Goal: Transaction & Acquisition: Purchase product/service

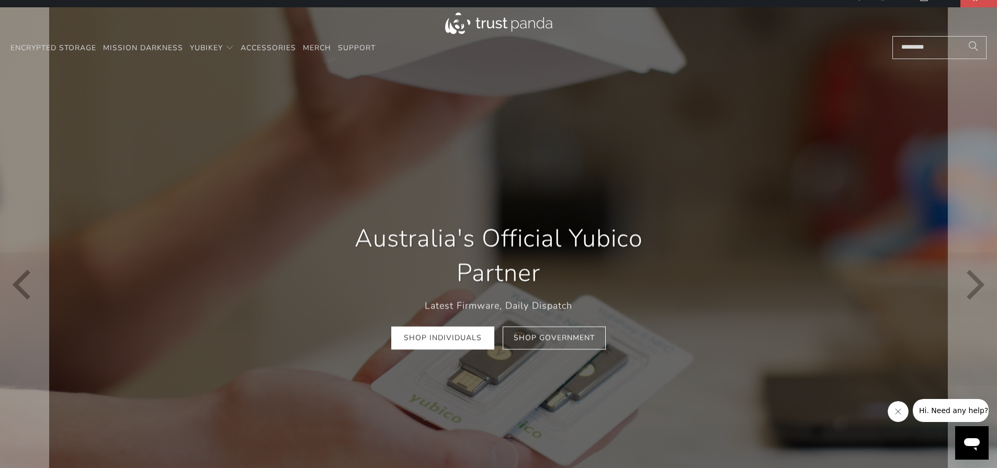
scroll to position [24, 0]
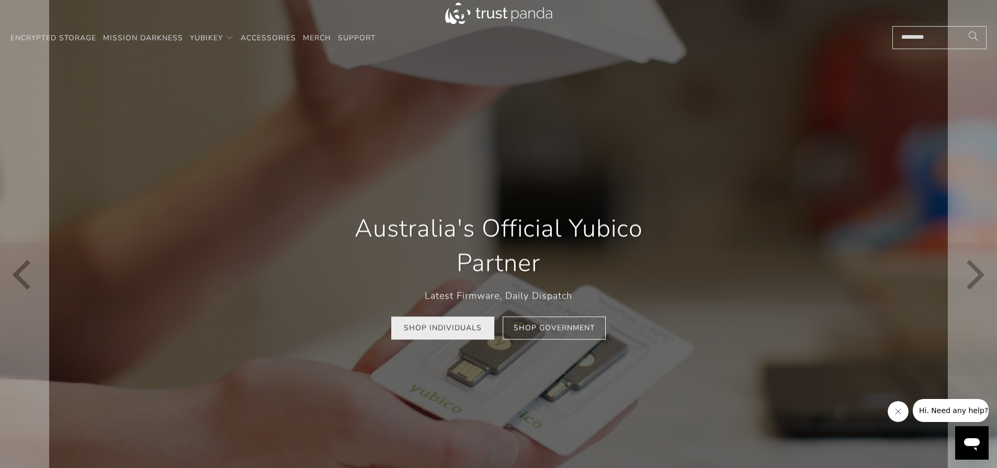
click at [458, 333] on link "Shop Individuals" at bounding box center [442, 328] width 103 height 24
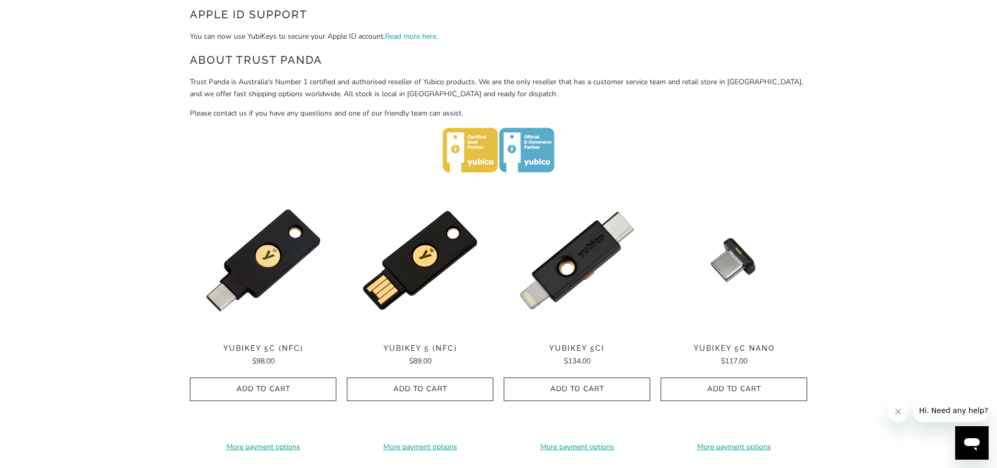
scroll to position [468, 0]
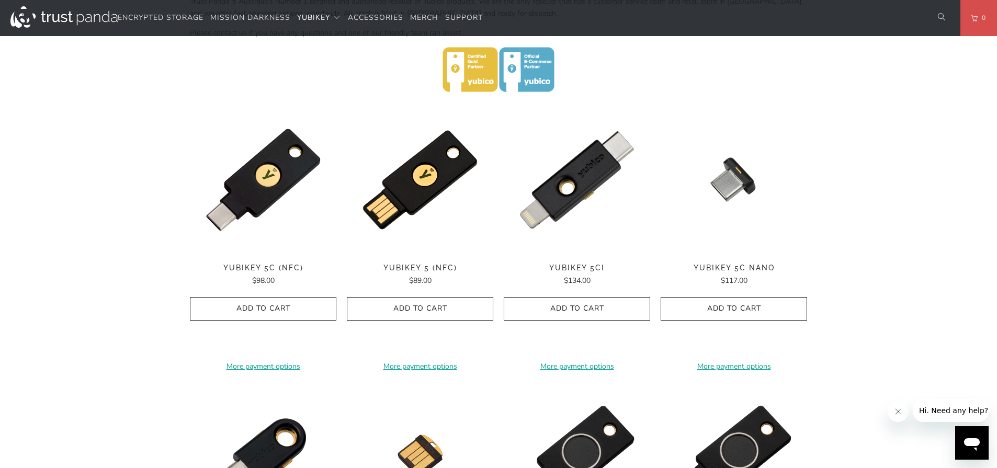
click at [734, 264] on span "YubiKey 5C Nano" at bounding box center [733, 268] width 146 height 9
click at [574, 265] on span "YubiKey 5Ci" at bounding box center [577, 268] width 146 height 9
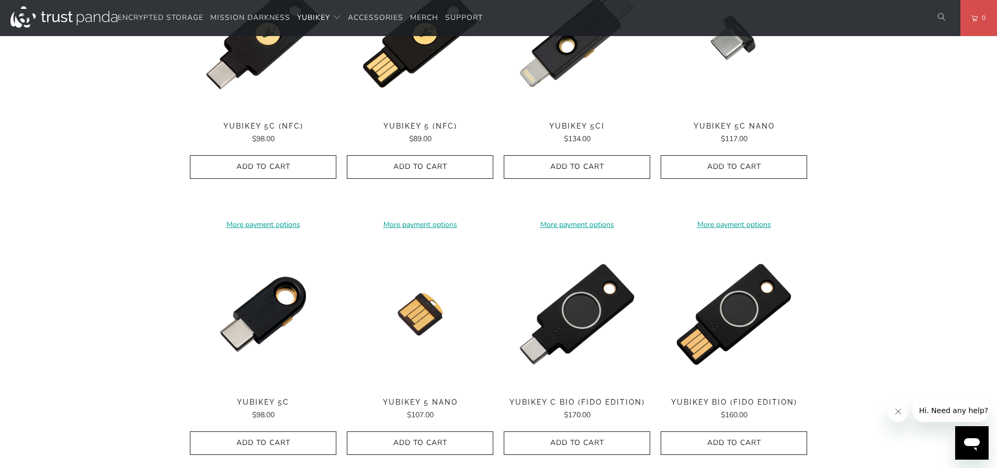
scroll to position [517, 0]
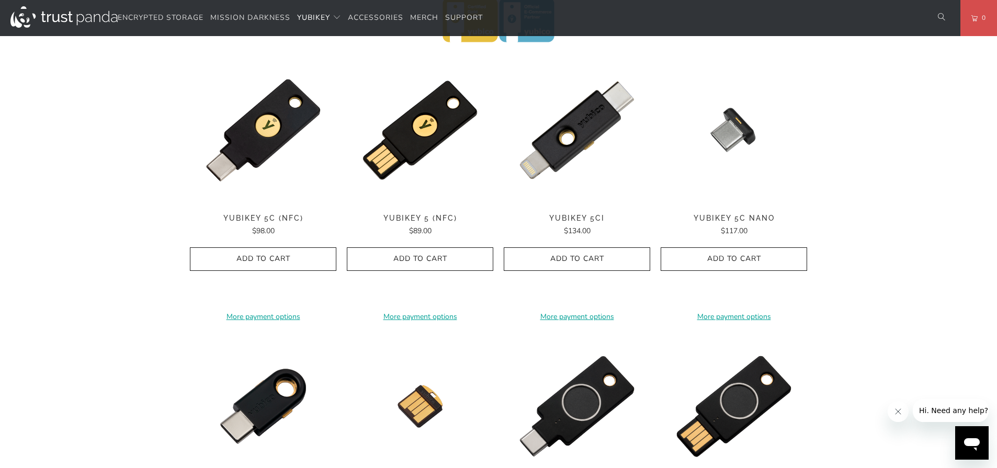
click at [739, 214] on span "YubiKey 5C Nano" at bounding box center [733, 218] width 146 height 9
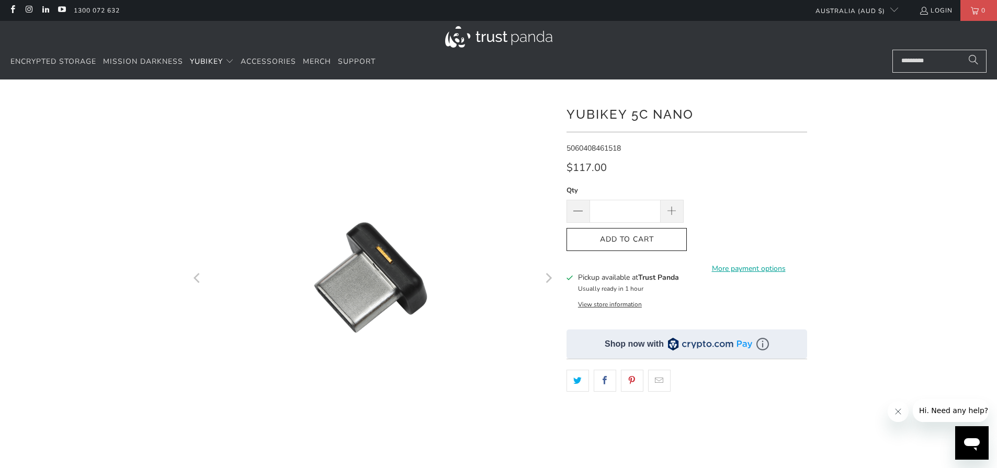
click at [608, 305] on button "View store information" at bounding box center [610, 304] width 64 height 8
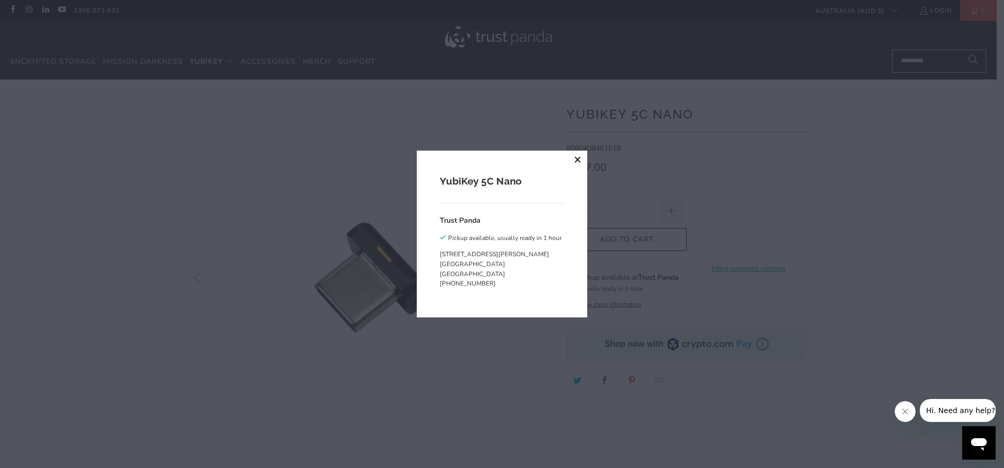
click at [577, 162] on button "close" at bounding box center [577, 160] width 19 height 19
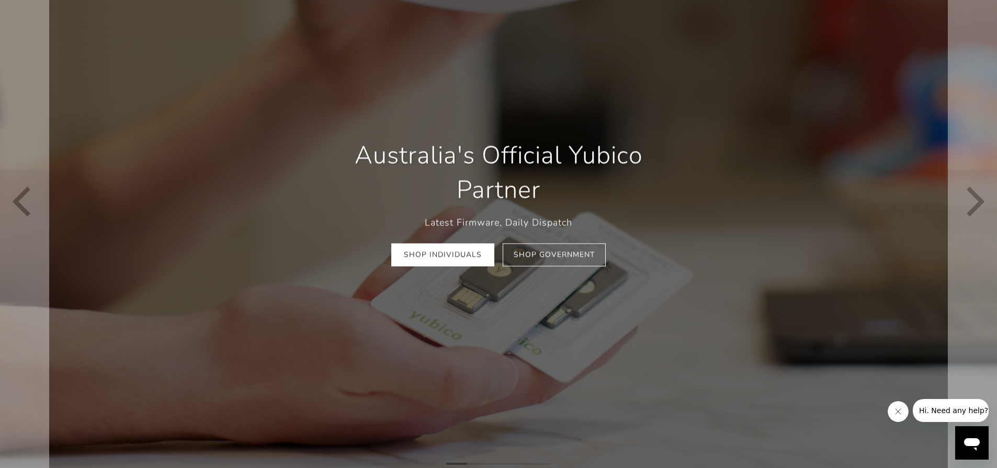
scroll to position [172, 0]
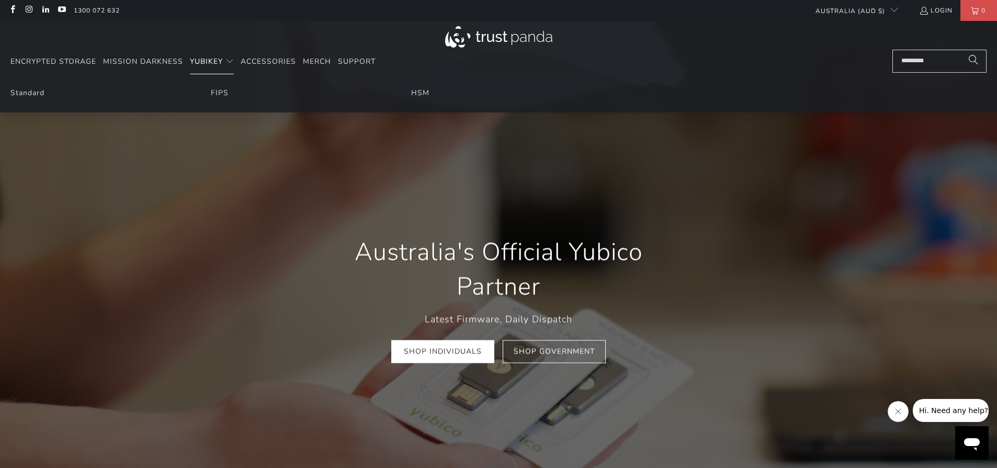
click at [212, 61] on span "YubiKey" at bounding box center [206, 61] width 33 height 10
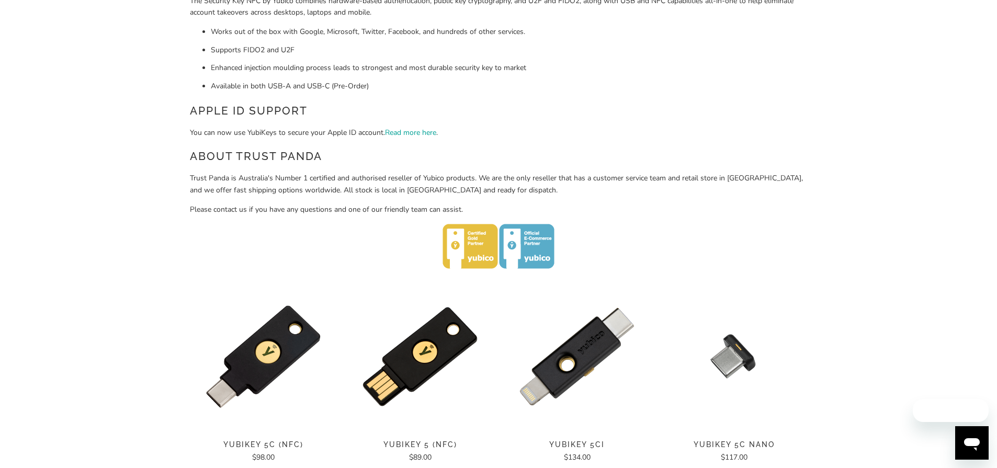
scroll to position [393, 0]
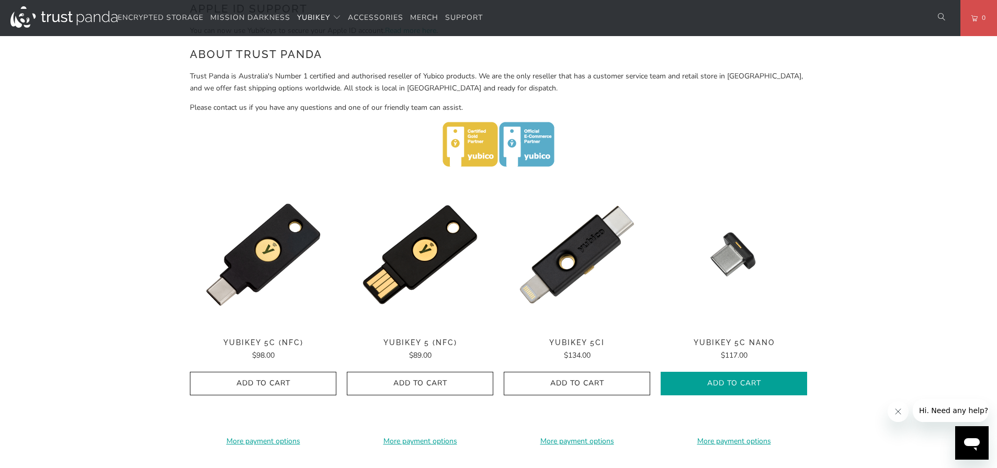
click at [738, 378] on icon "button" at bounding box center [733, 383] width 17 height 17
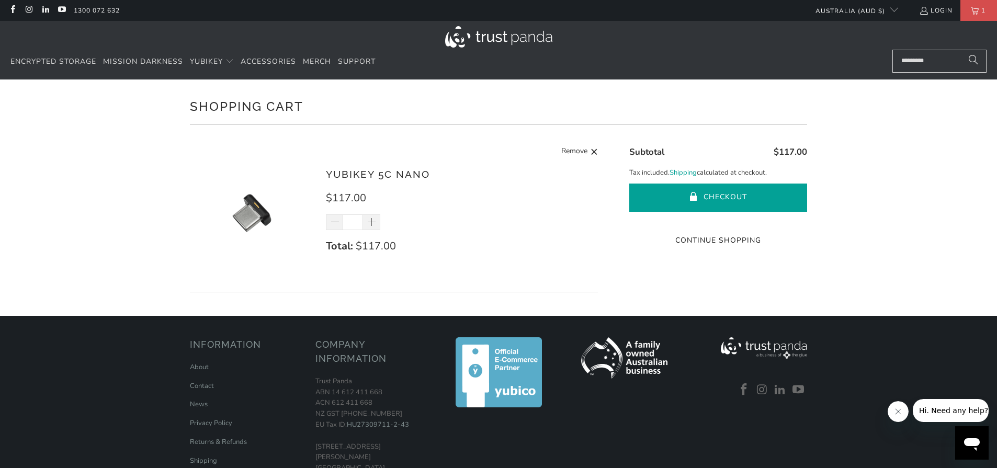
click at [715, 198] on button "Checkout" at bounding box center [718, 198] width 178 height 28
